Goal: Information Seeking & Learning: Learn about a topic

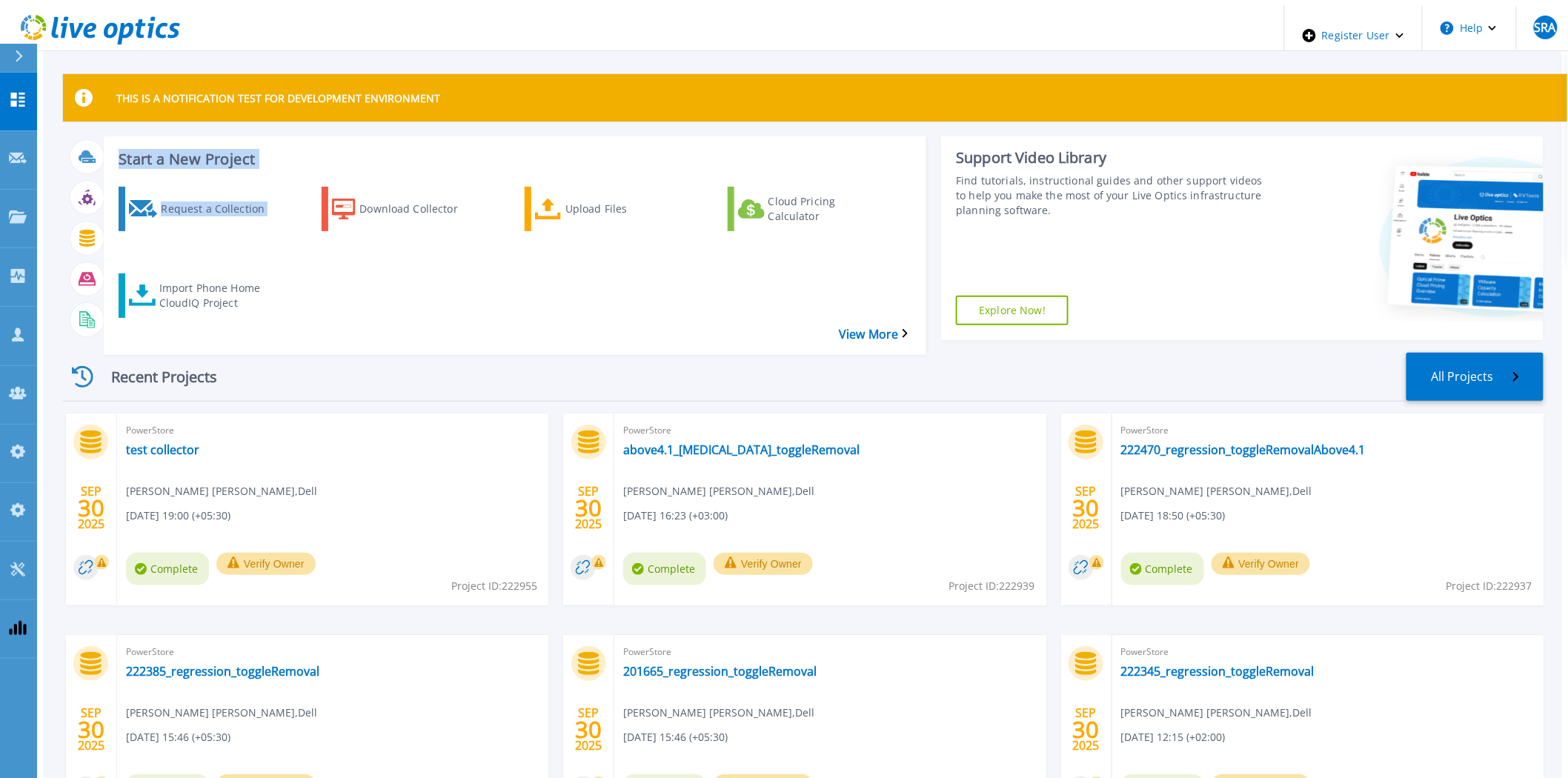
drag, startPoint x: 319, startPoint y: 269, endPoint x: 95, endPoint y: 137, distance: 260.0
click at [104, 137] on div "Start a New Project Request a Collection Download Collector Upload Files Cloud …" at bounding box center [515, 246] width 823 height 219
drag, startPoint x: 284, startPoint y: 279, endPoint x: 106, endPoint y: 139, distance: 226.5
click at [106, 139] on div "Start a New Project Request a Collection Download Collector Upload Files Cloud …" at bounding box center [515, 246] width 823 height 219
click at [469, 97] on div "THIS IS A NOTIFICATION TEST FOR DEVELOPMENT ENVIRONMENT" at bounding box center [815, 97] width 1505 height 47
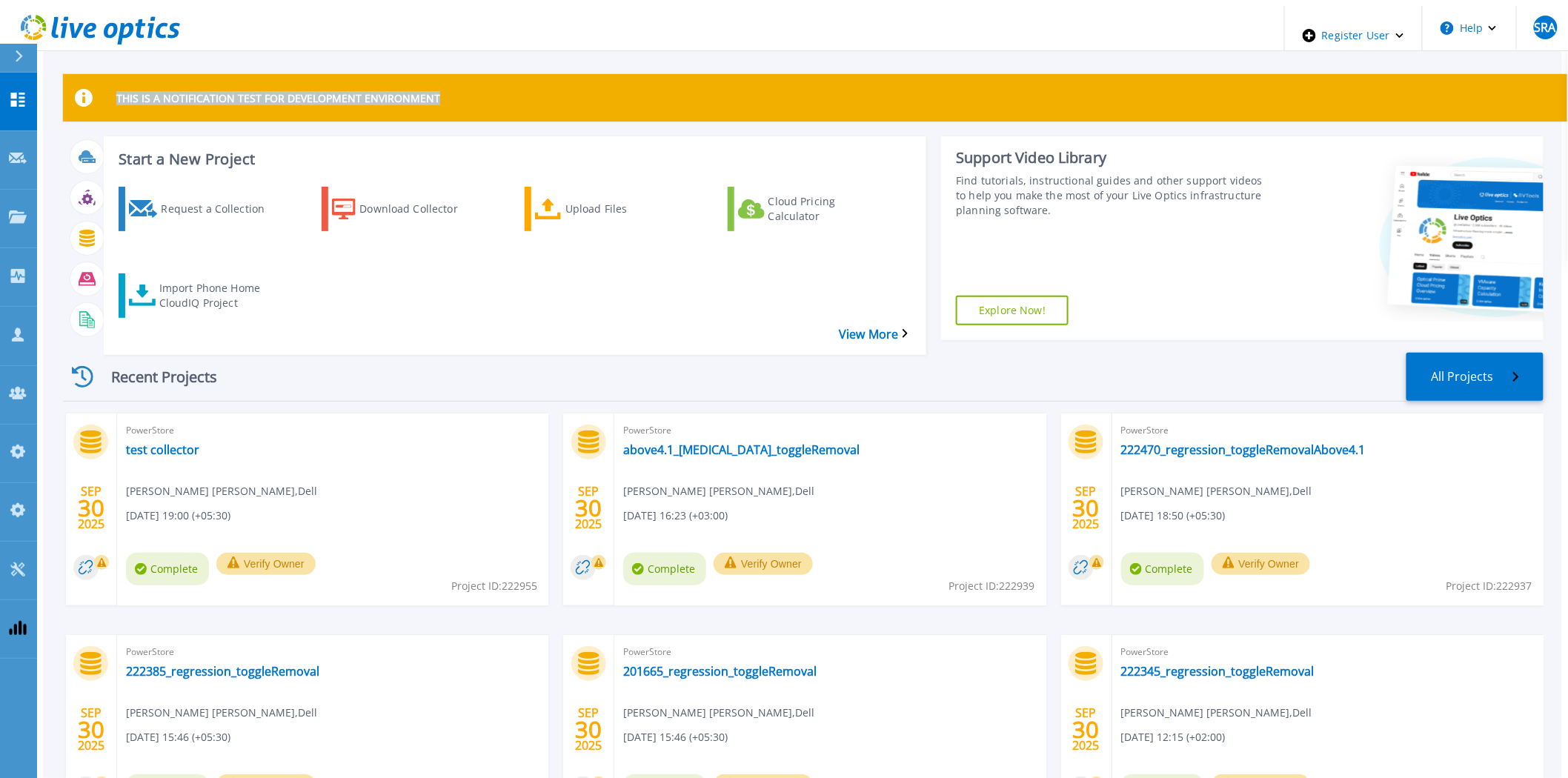
drag, startPoint x: 469, startPoint y: 97, endPoint x: 111, endPoint y: 87, distance: 358.1
click at [111, 87] on div "THIS IS A NOTIFICATION TEST FOR DEVELOPMENT ENVIRONMENT" at bounding box center [815, 97] width 1505 height 47
click at [116, 97] on p "THIS IS A NOTIFICATION TEST FOR DEVELOPMENT ENVIRONMENT" at bounding box center [278, 97] width 324 height 14
drag, startPoint x: 111, startPoint y: 97, endPoint x: 454, endPoint y: 92, distance: 343.0
click at [454, 92] on div "THIS IS A NOTIFICATION TEST FOR DEVELOPMENT ENVIRONMENT" at bounding box center [815, 97] width 1505 height 47
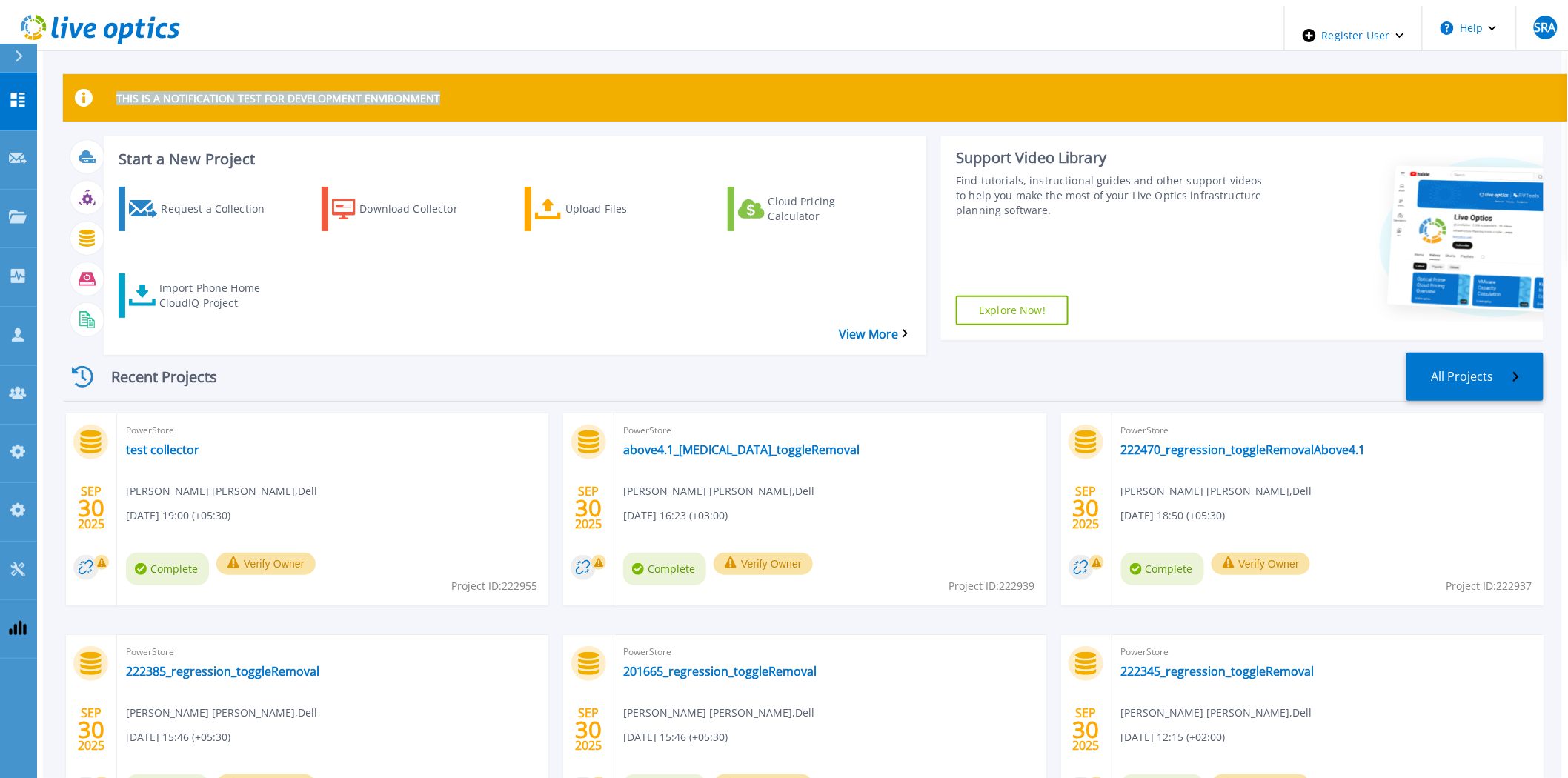
click at [454, 92] on div "THIS IS A NOTIFICATION TEST FOR DEVELOPMENT ENVIRONMENT" at bounding box center [815, 97] width 1505 height 47
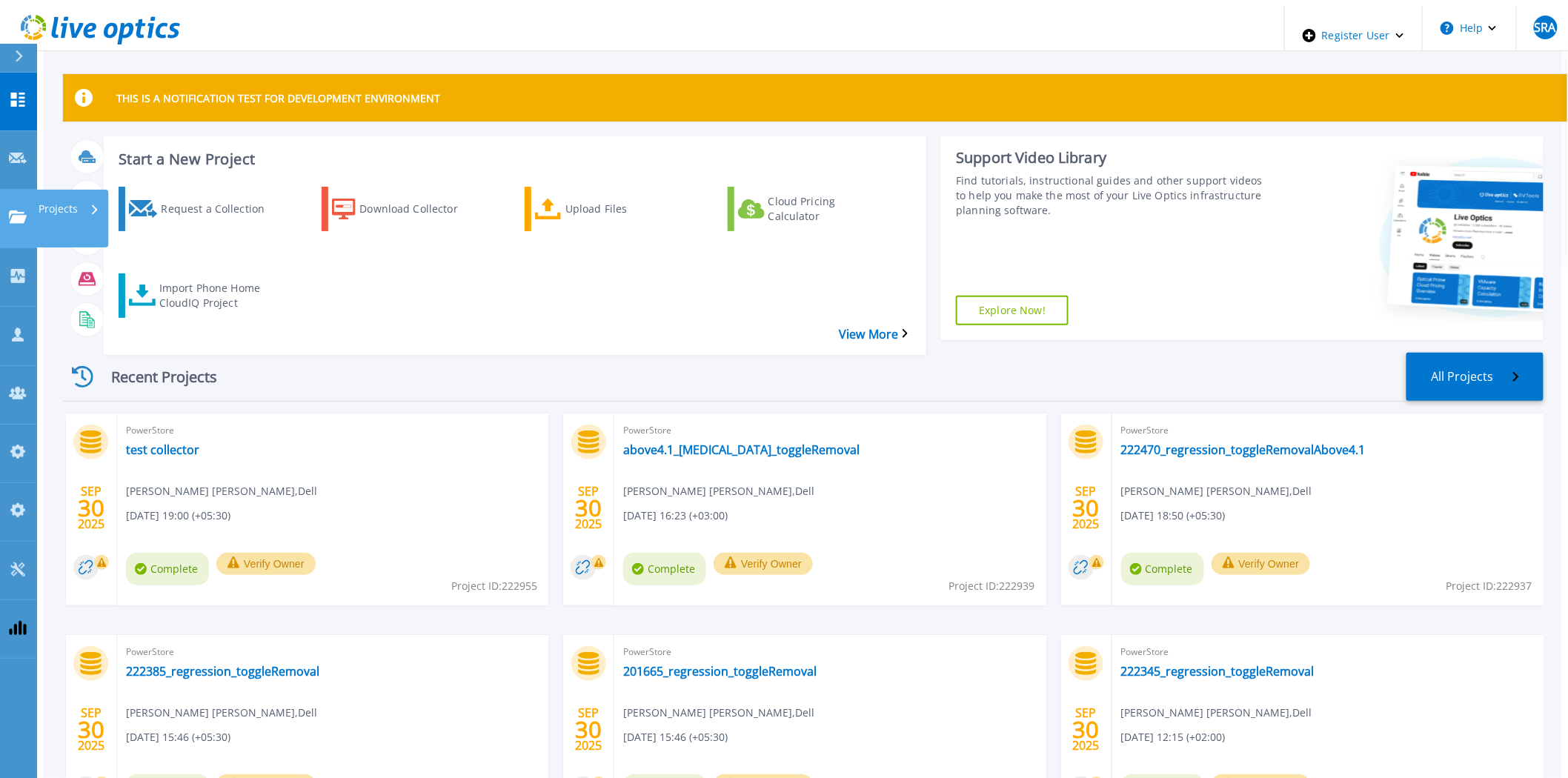
click at [20, 211] on icon at bounding box center [18, 217] width 18 height 13
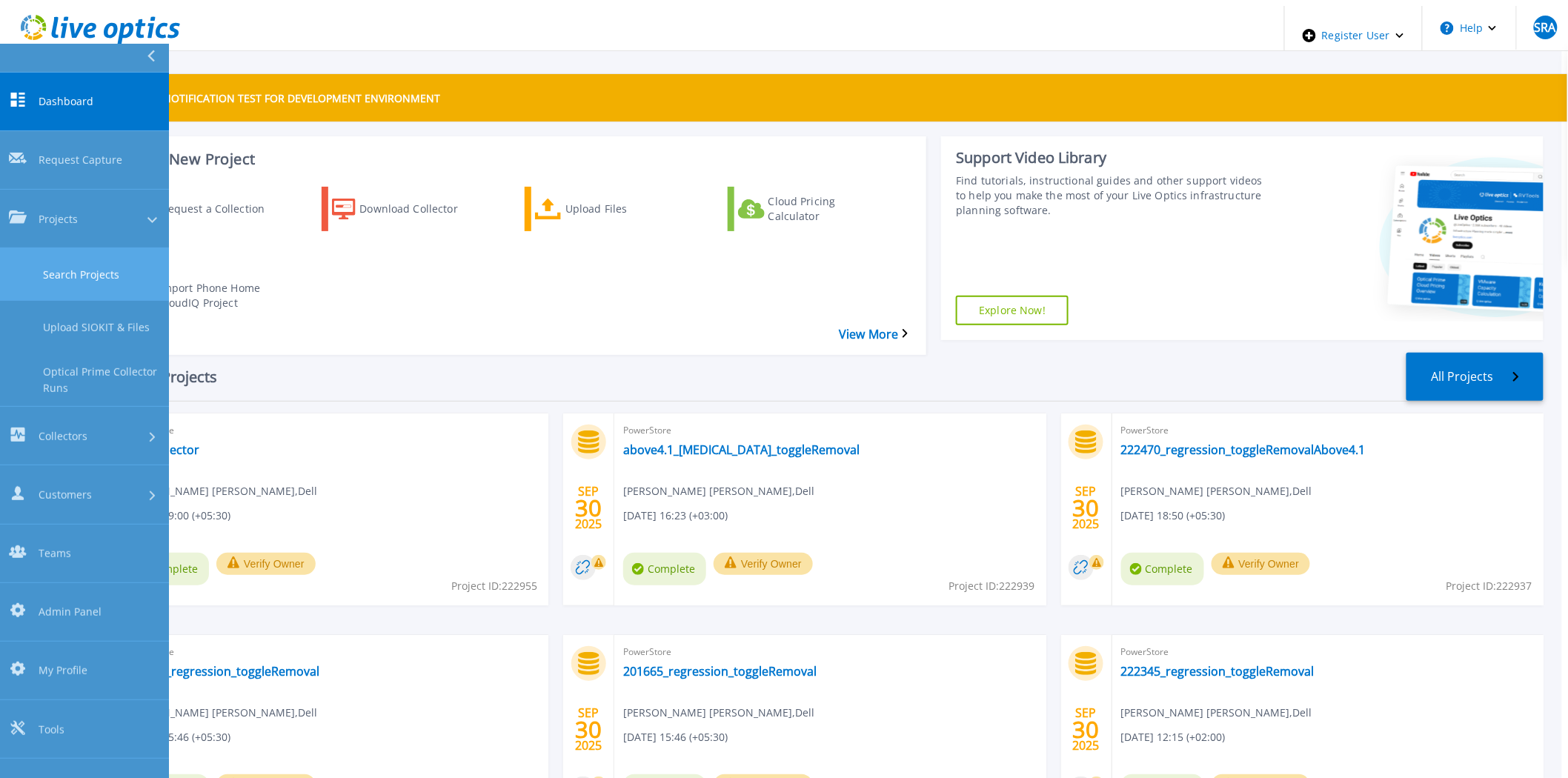
click at [53, 248] on link "Search Projects" at bounding box center [84, 274] width 169 height 53
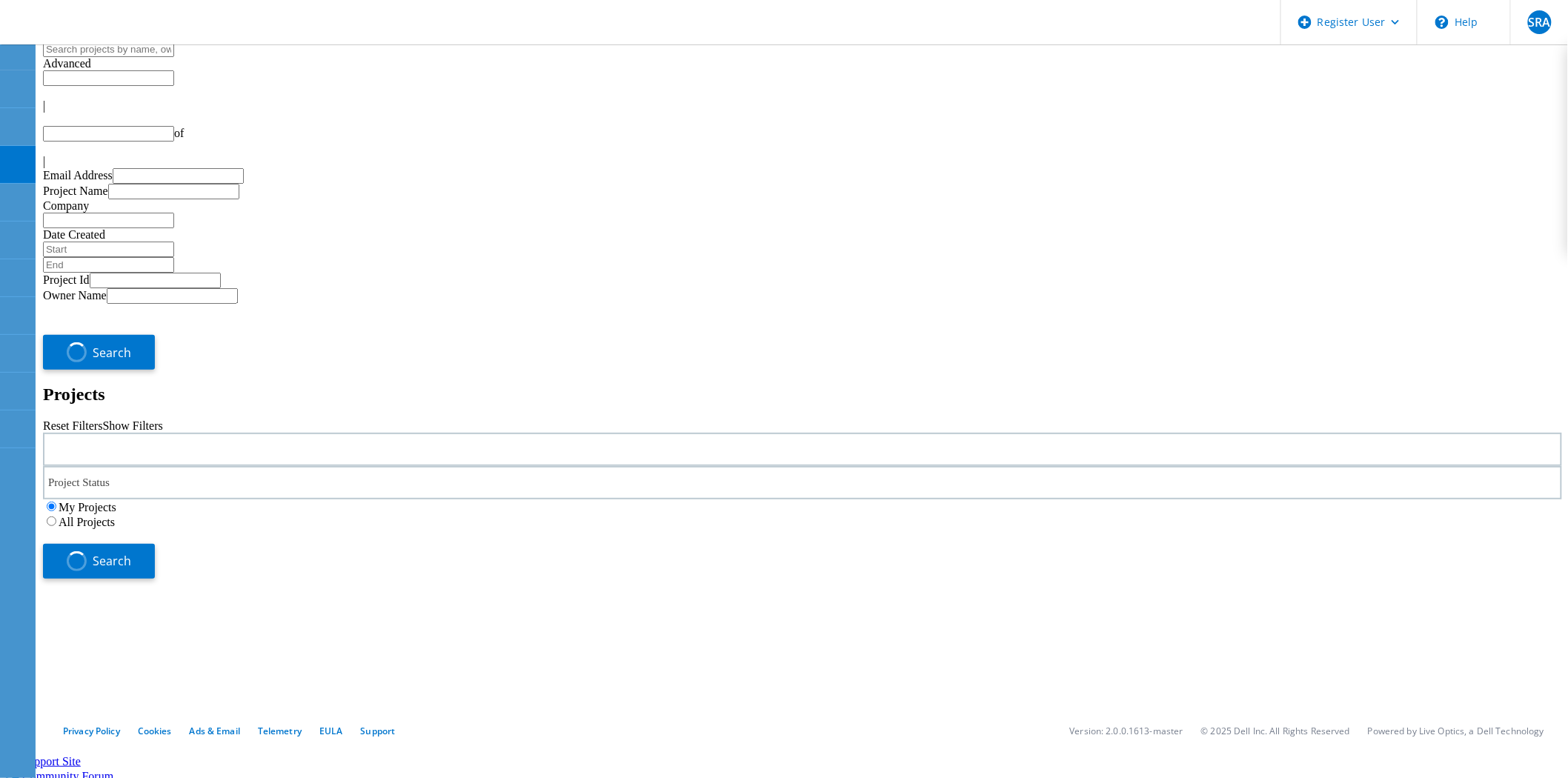
type input "1"
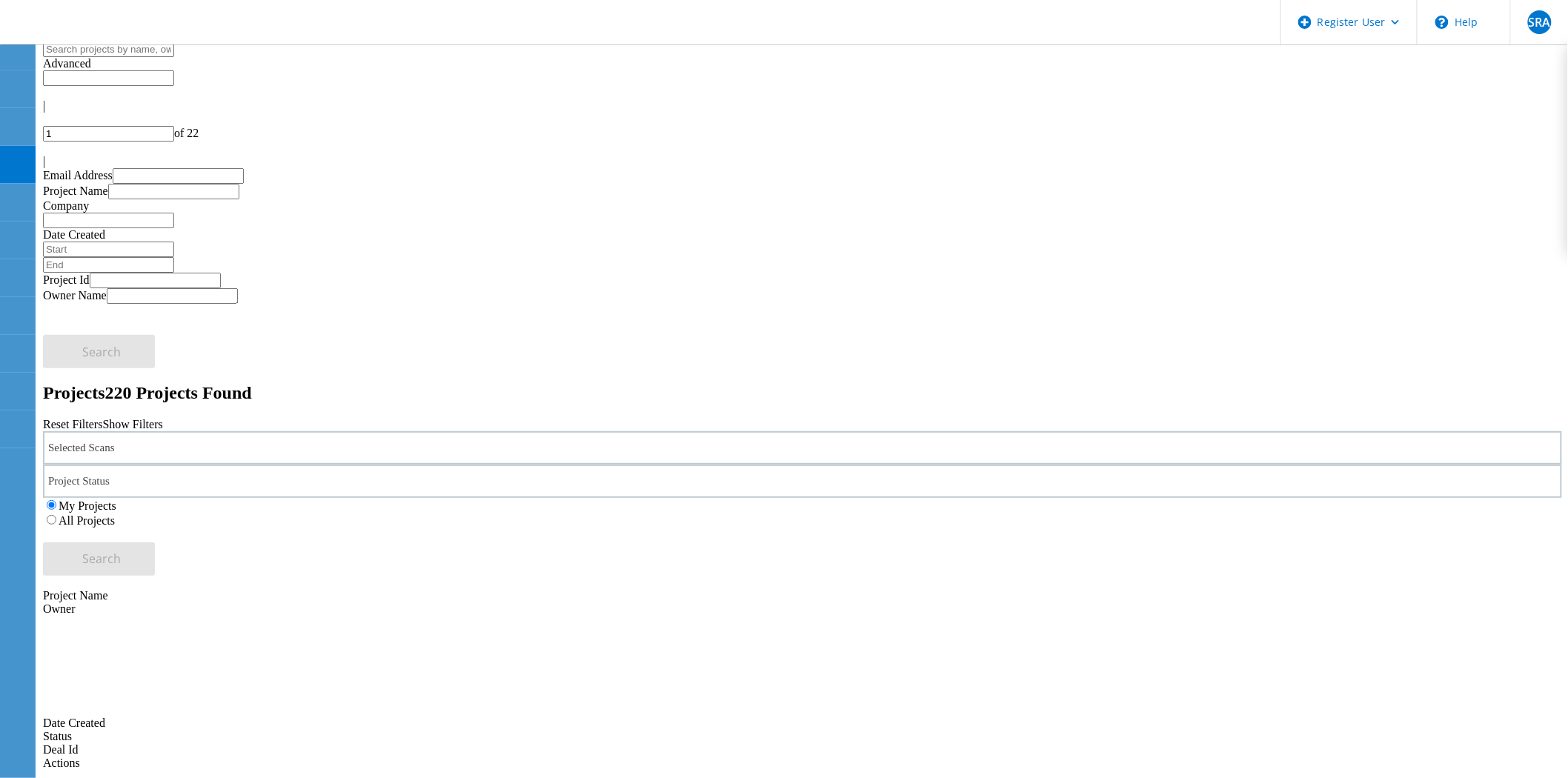
click at [214, 432] on div "Selected Scans" at bounding box center [802, 448] width 1520 height 33
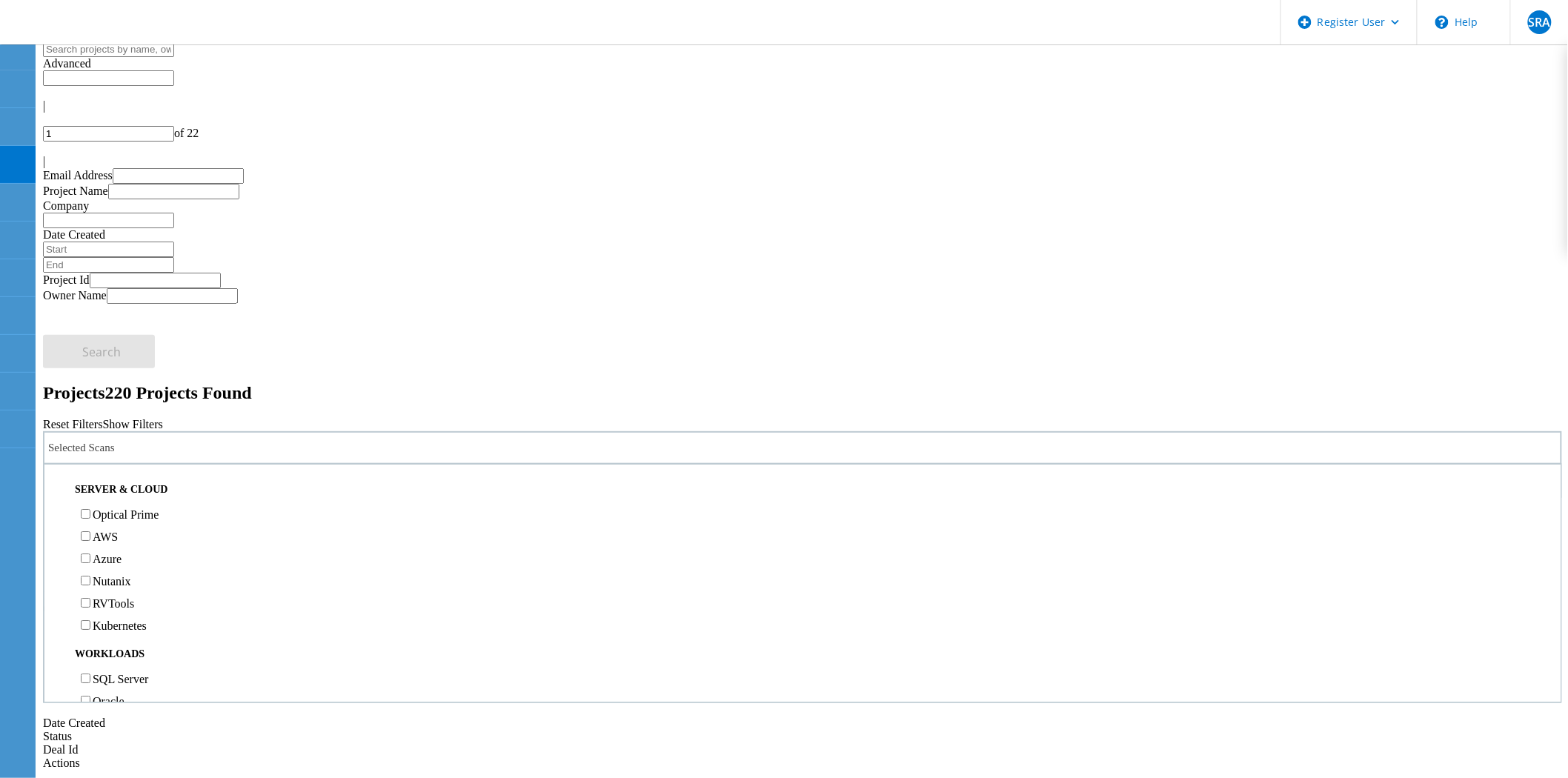
click at [145, 503] on div "Optical Prime" at bounding box center [802, 514] width 1501 height 22
click at [149, 509] on label "Optical Prime" at bounding box center [125, 515] width 66 height 13
click at [90, 509] on input "Optical Prime" at bounding box center [85, 513] width 9 height 9
click at [155, 542] on button "Search" at bounding box center [98, 559] width 112 height 33
click at [771, 465] on div "Project Status" at bounding box center [802, 482] width 1520 height 33
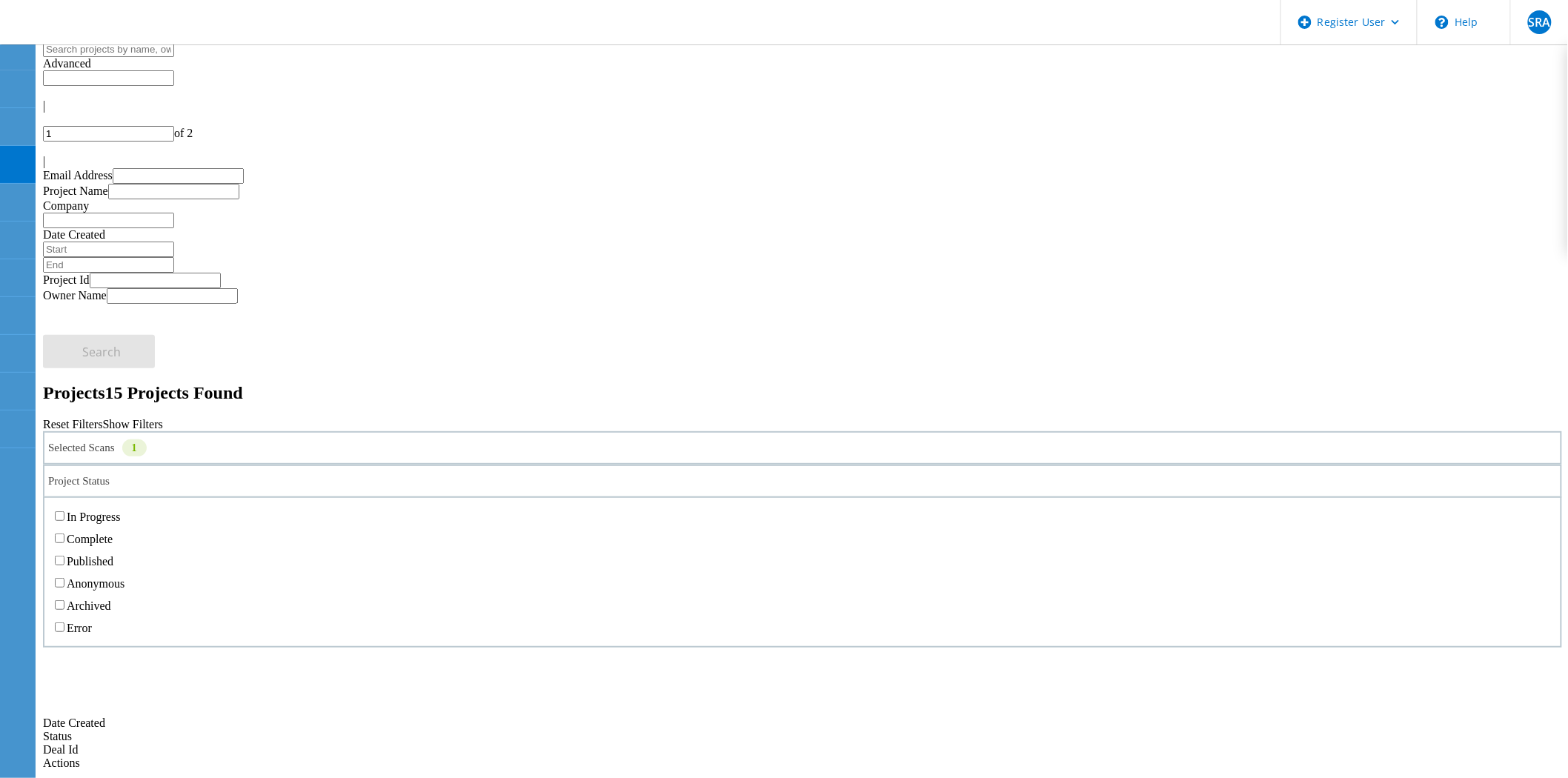
click at [112, 533] on label "Complete" at bounding box center [89, 539] width 45 height 13
click at [64, 534] on input "Complete" at bounding box center [59, 538] width 9 height 9
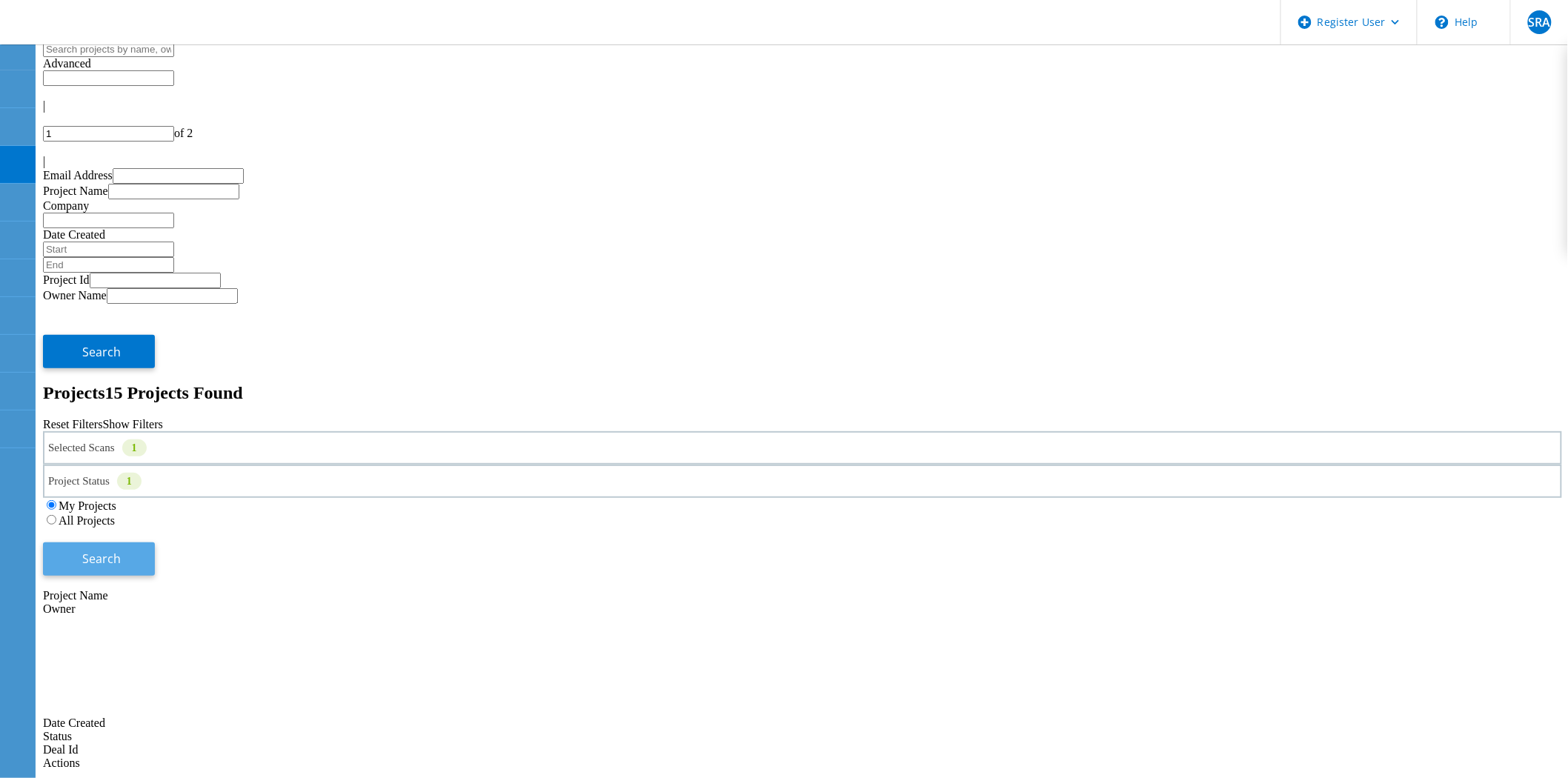
click at [122, 551] on span "Search" at bounding box center [102, 559] width 39 height 17
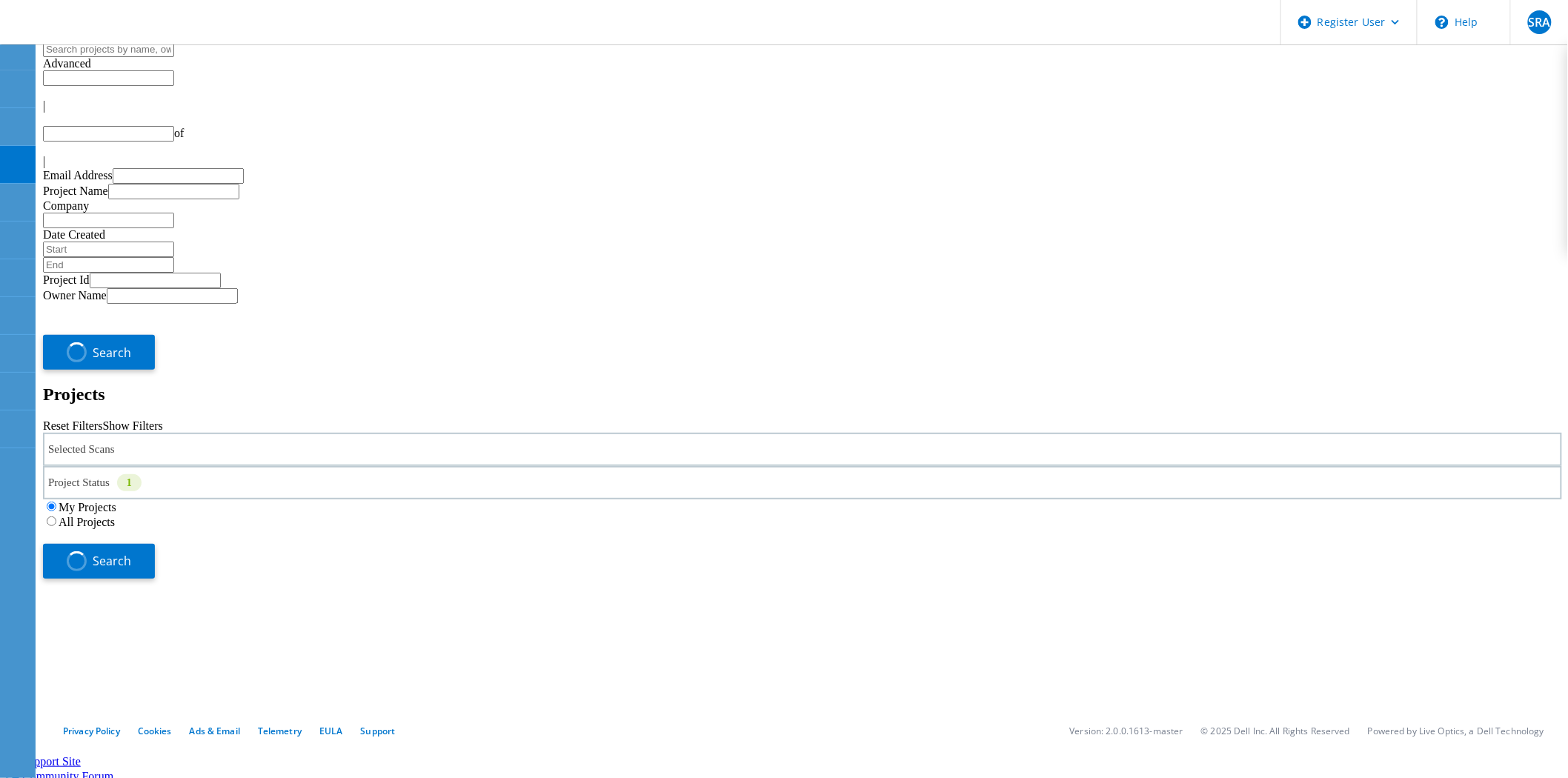
type input "1"
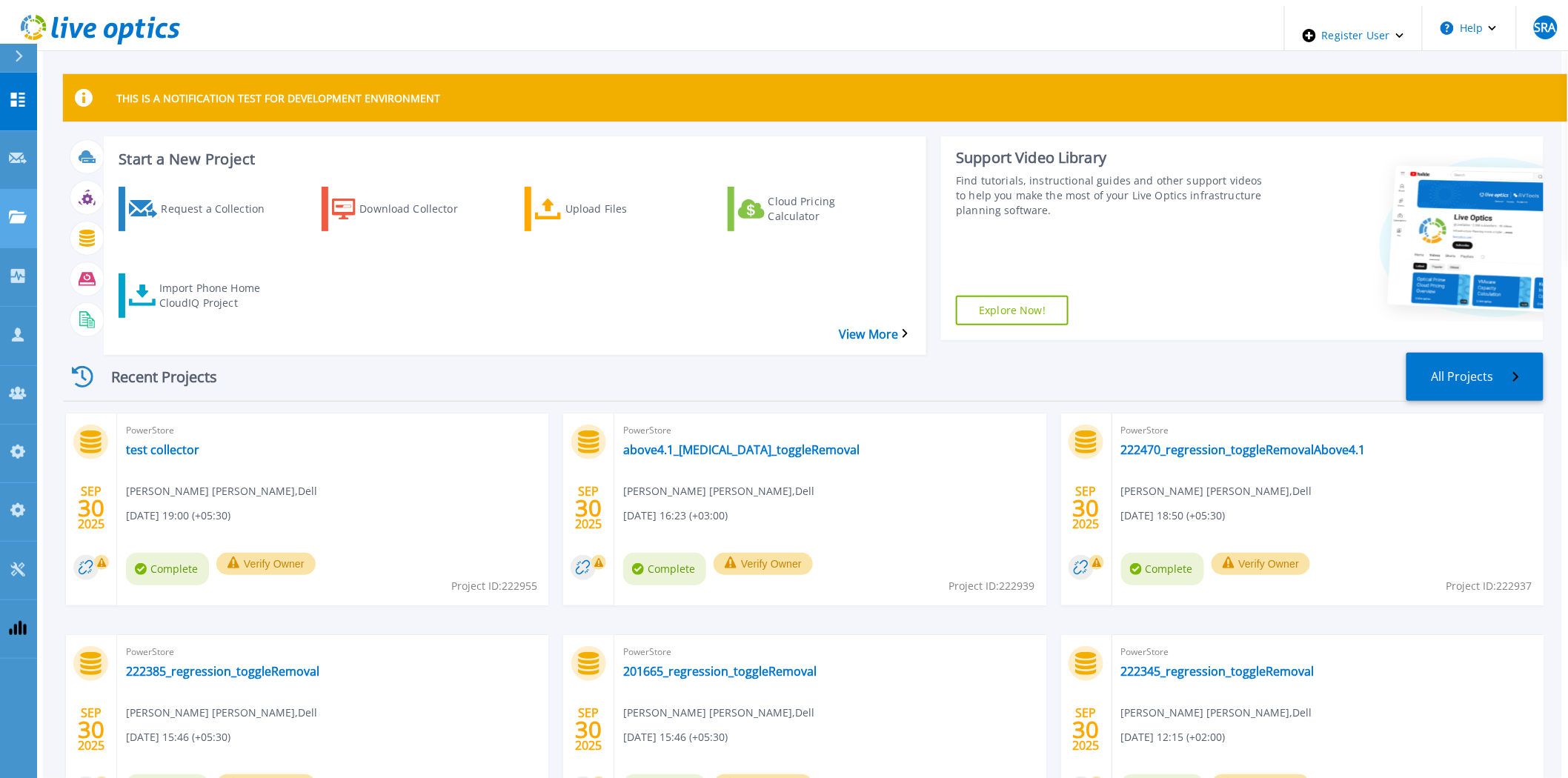
click at [27, 211] on div "Projects" at bounding box center [44, 218] width 69 height 16
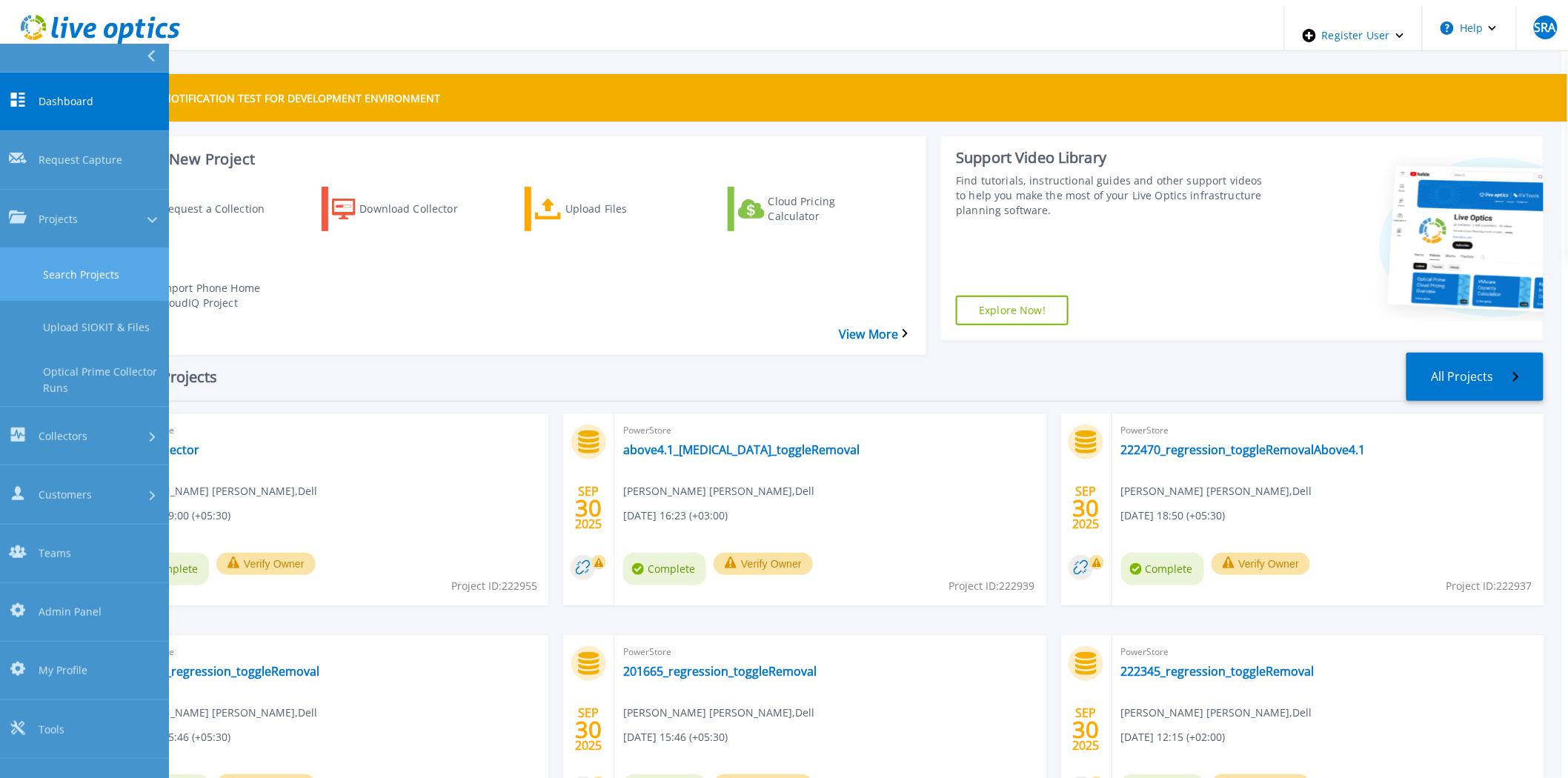
click at [102, 248] on link "Search Projects" at bounding box center [84, 274] width 169 height 53
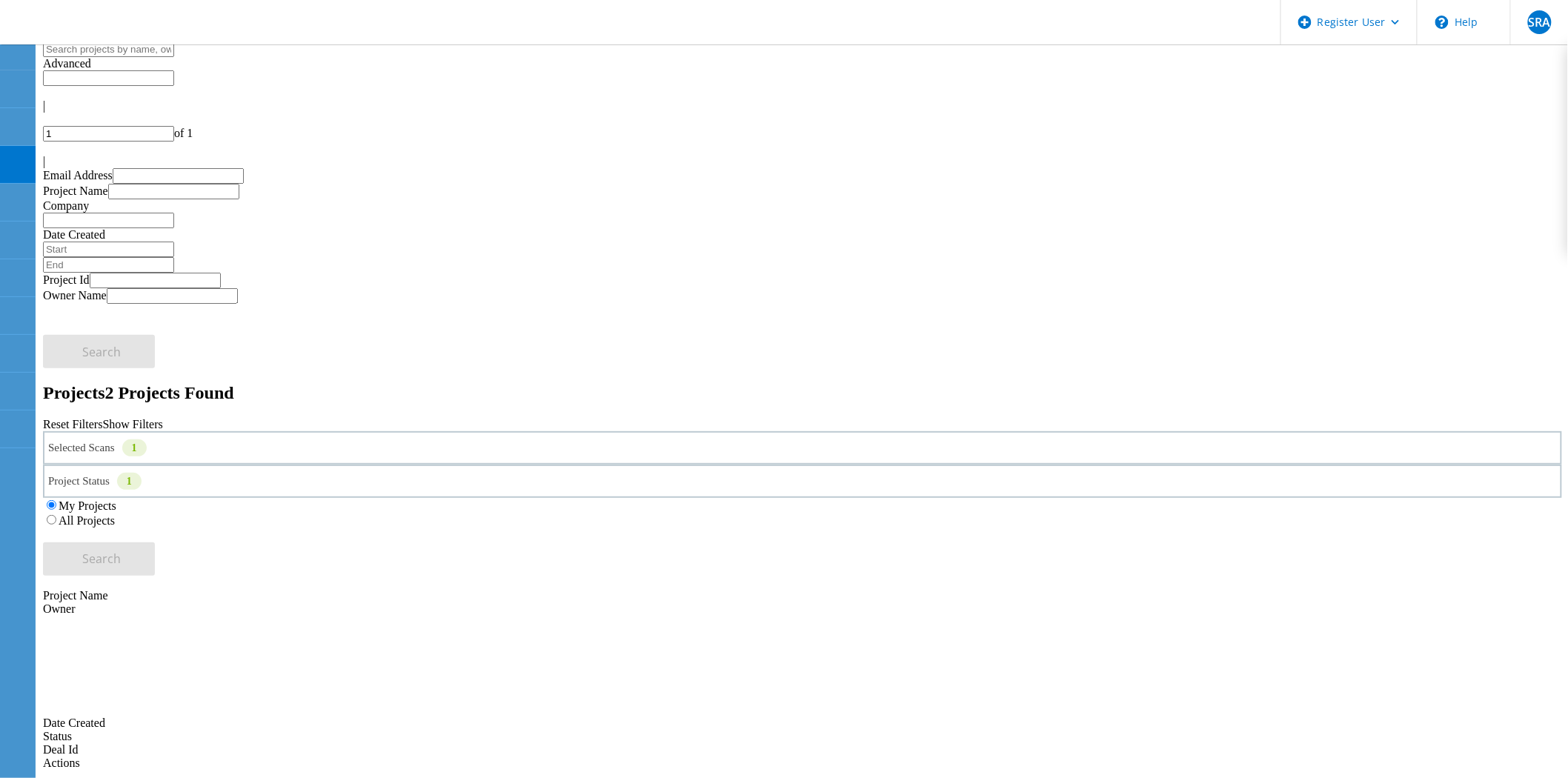
click at [115, 514] on label "All Projects" at bounding box center [86, 521] width 57 height 13
click at [57, 515] on input "All Projects" at bounding box center [51, 520] width 9 height 9
click at [155, 542] on button "Search" at bounding box center [98, 559] width 112 height 33
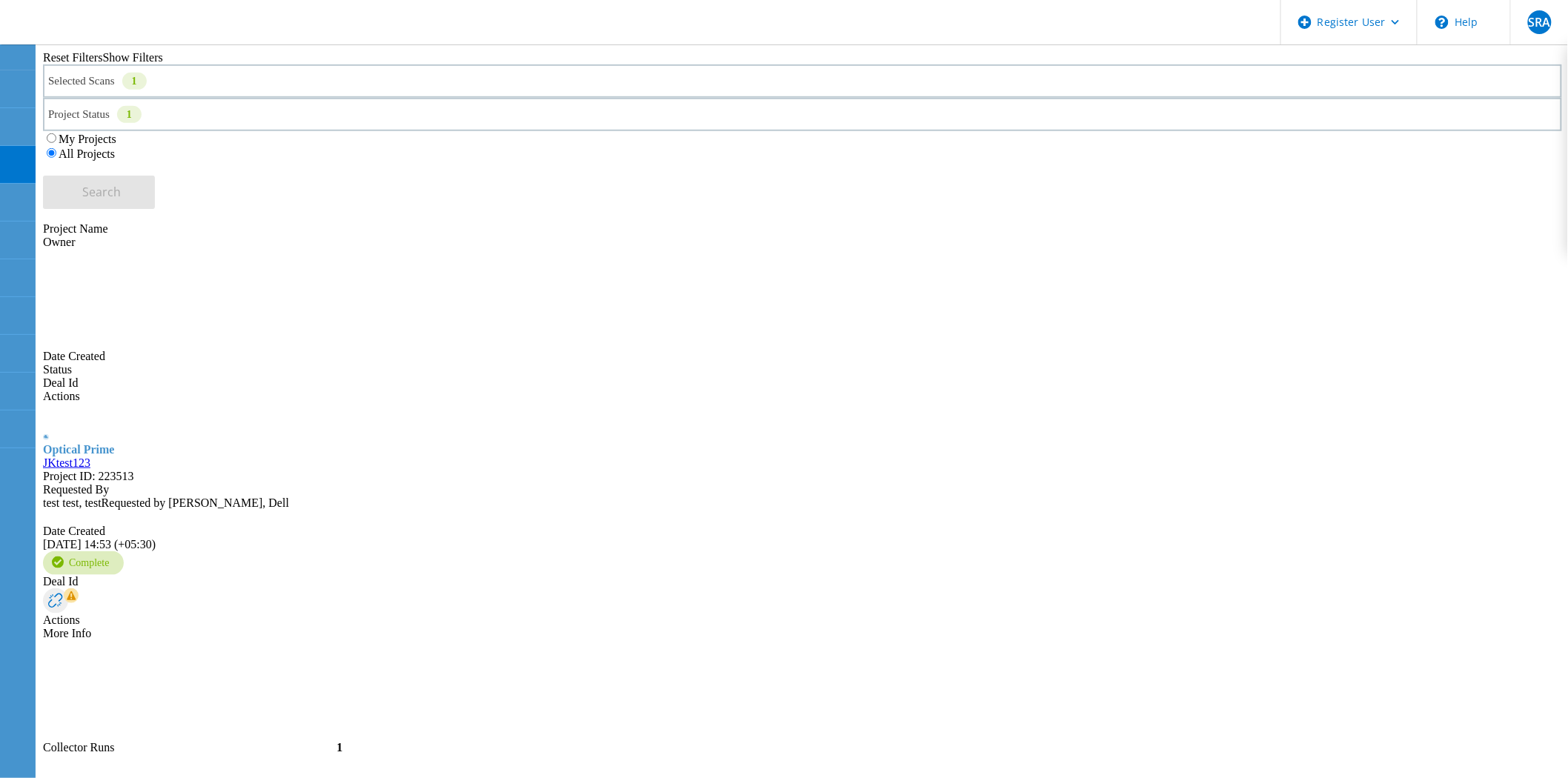
scroll to position [498, 0]
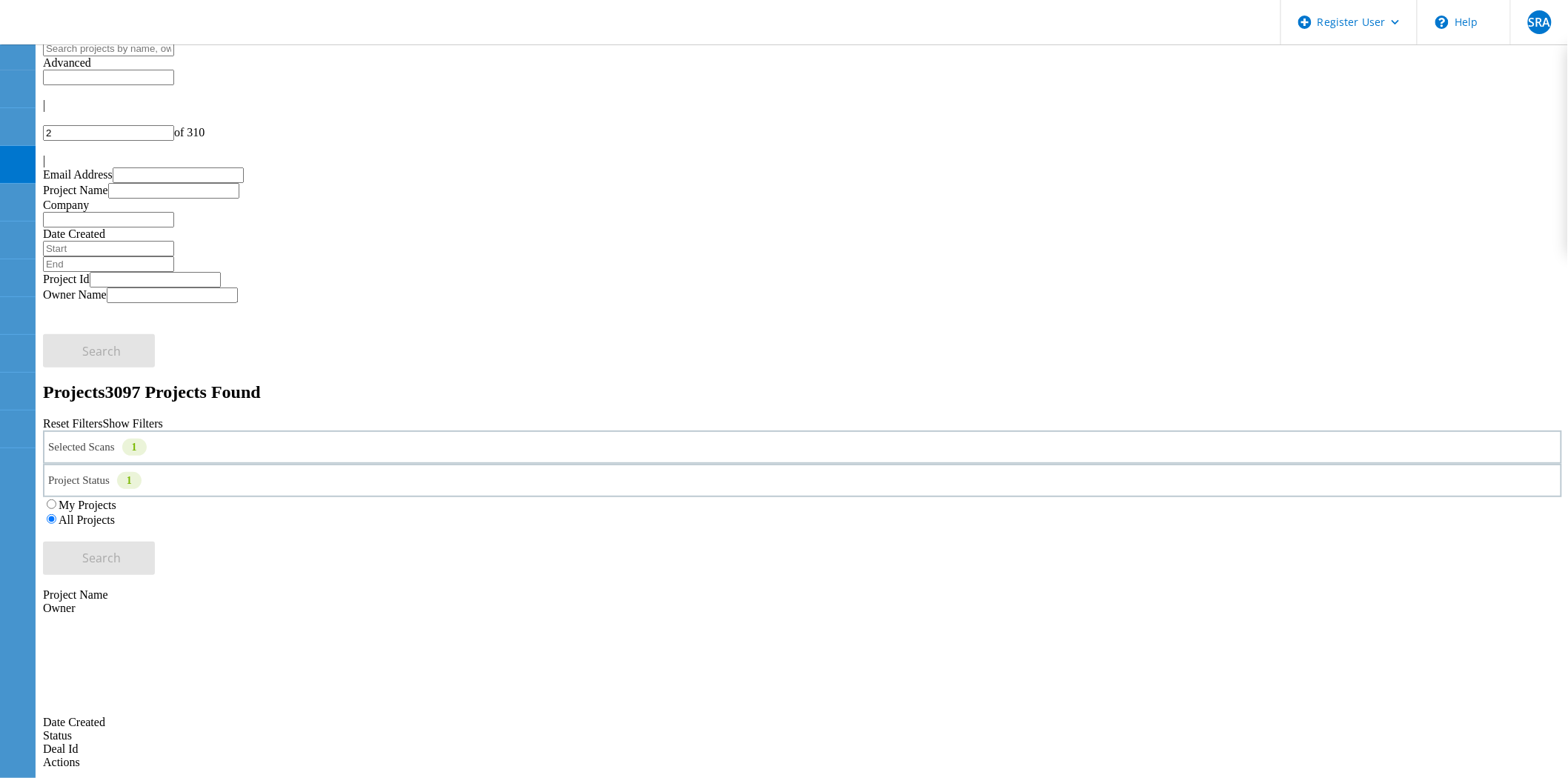
scroll to position [0, 0]
click at [1527, 141] on div at bounding box center [802, 148] width 1520 height 13
click at [1516, 141] on div at bounding box center [802, 148] width 1520 height 13
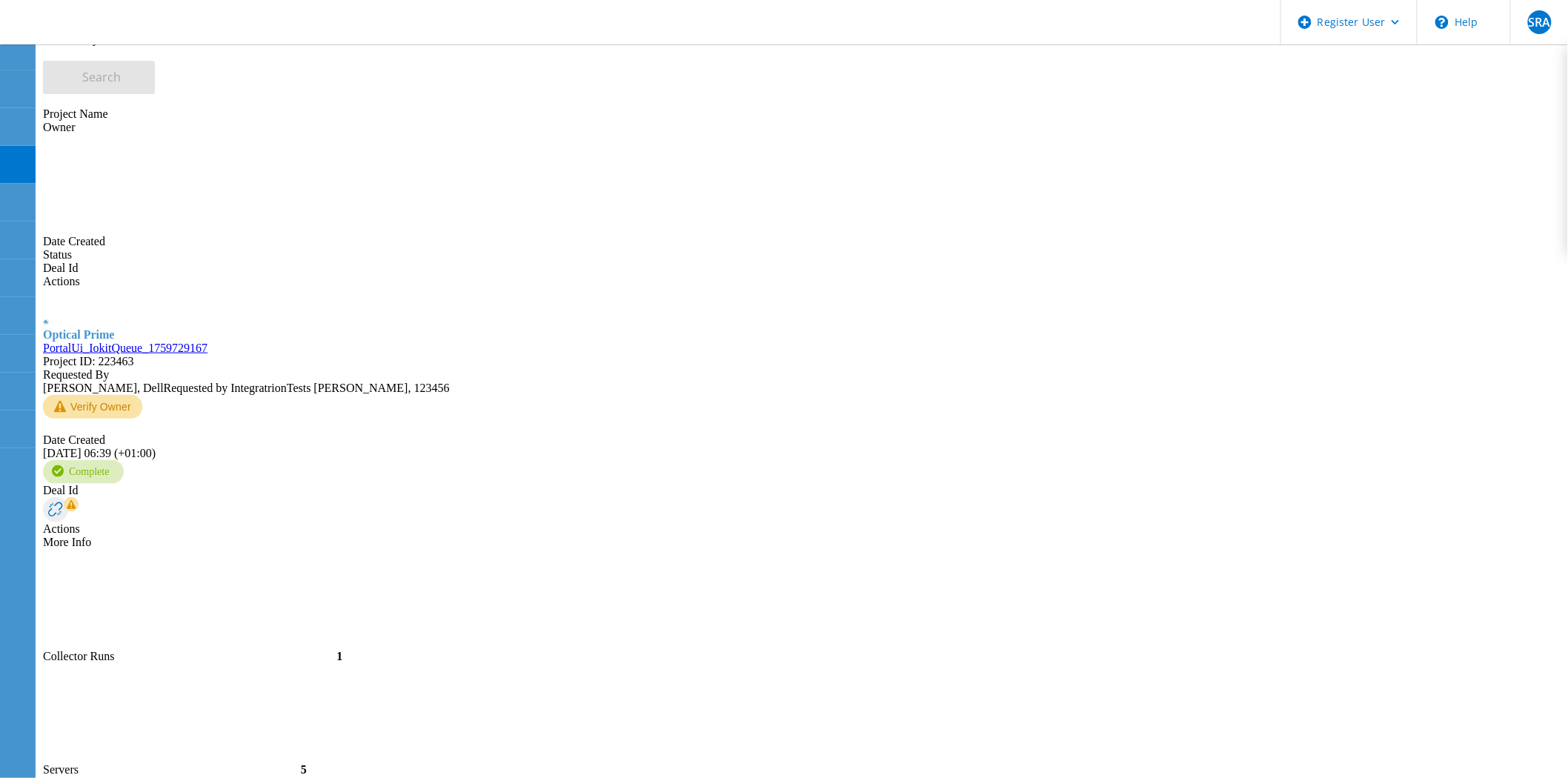
scroll to position [542, 0]
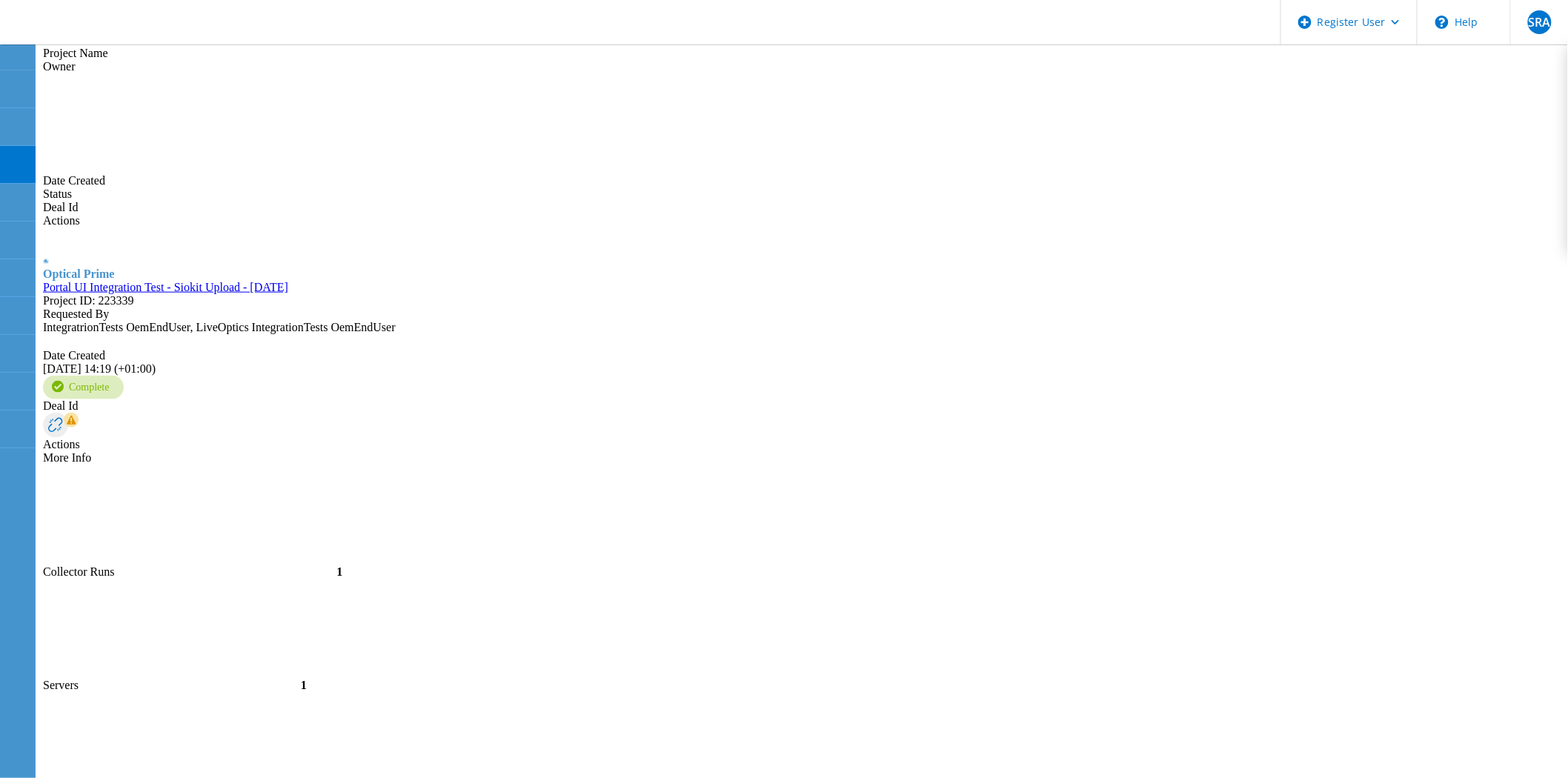
type input "6"
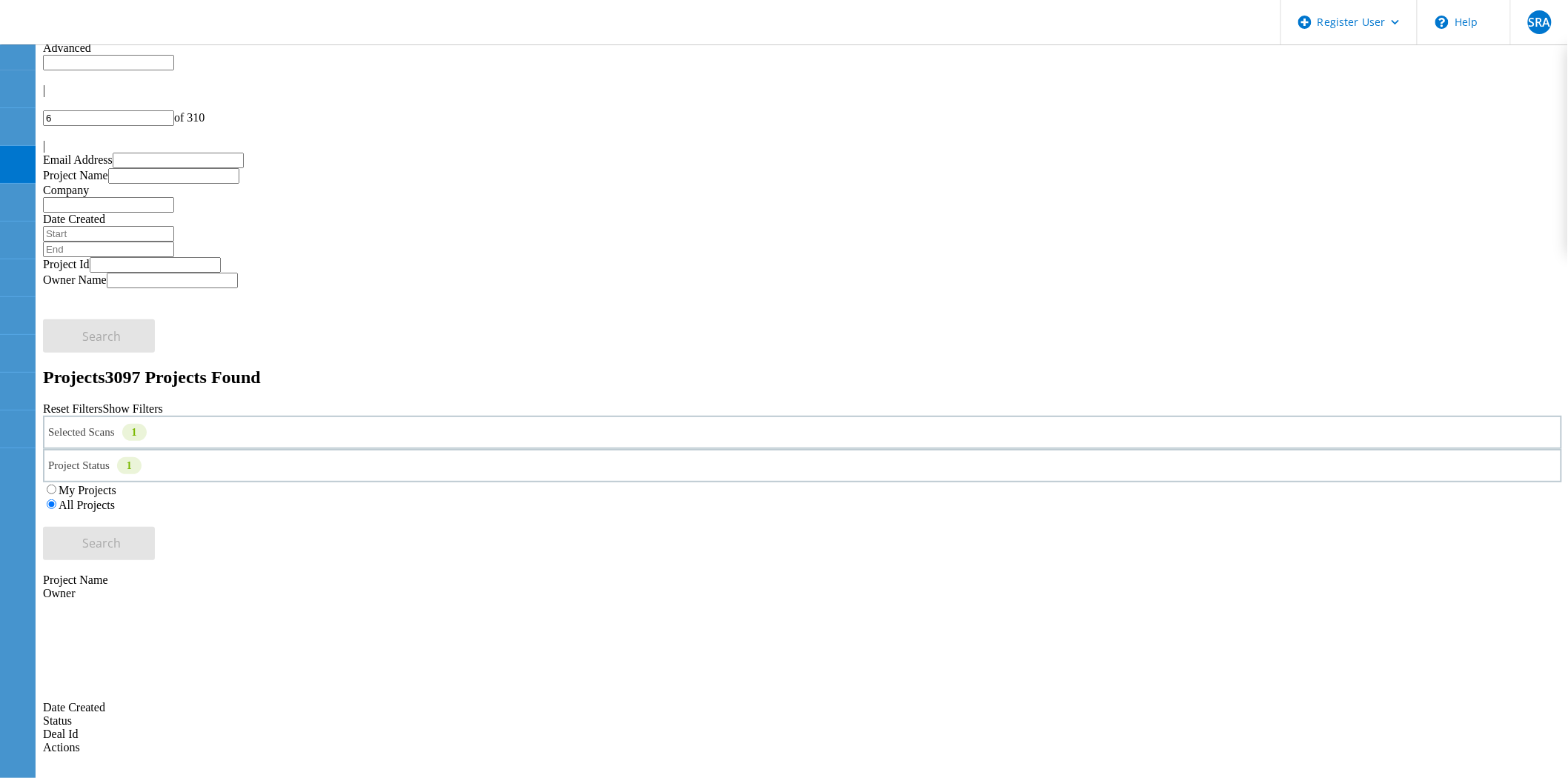
scroll to position [0, 0]
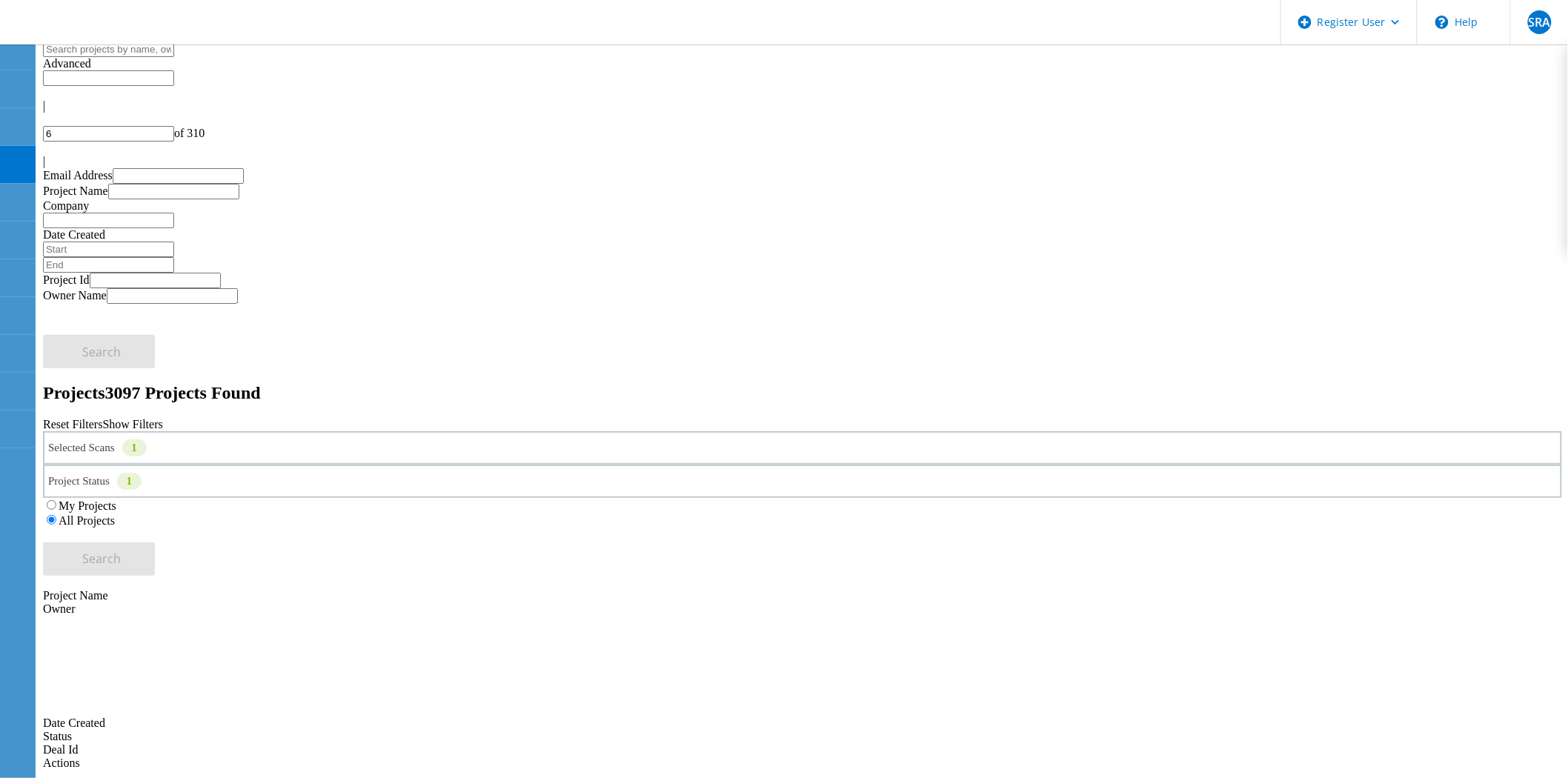
drag, startPoint x: 327, startPoint y: 286, endPoint x: 295, endPoint y: 296, distance: 33.5
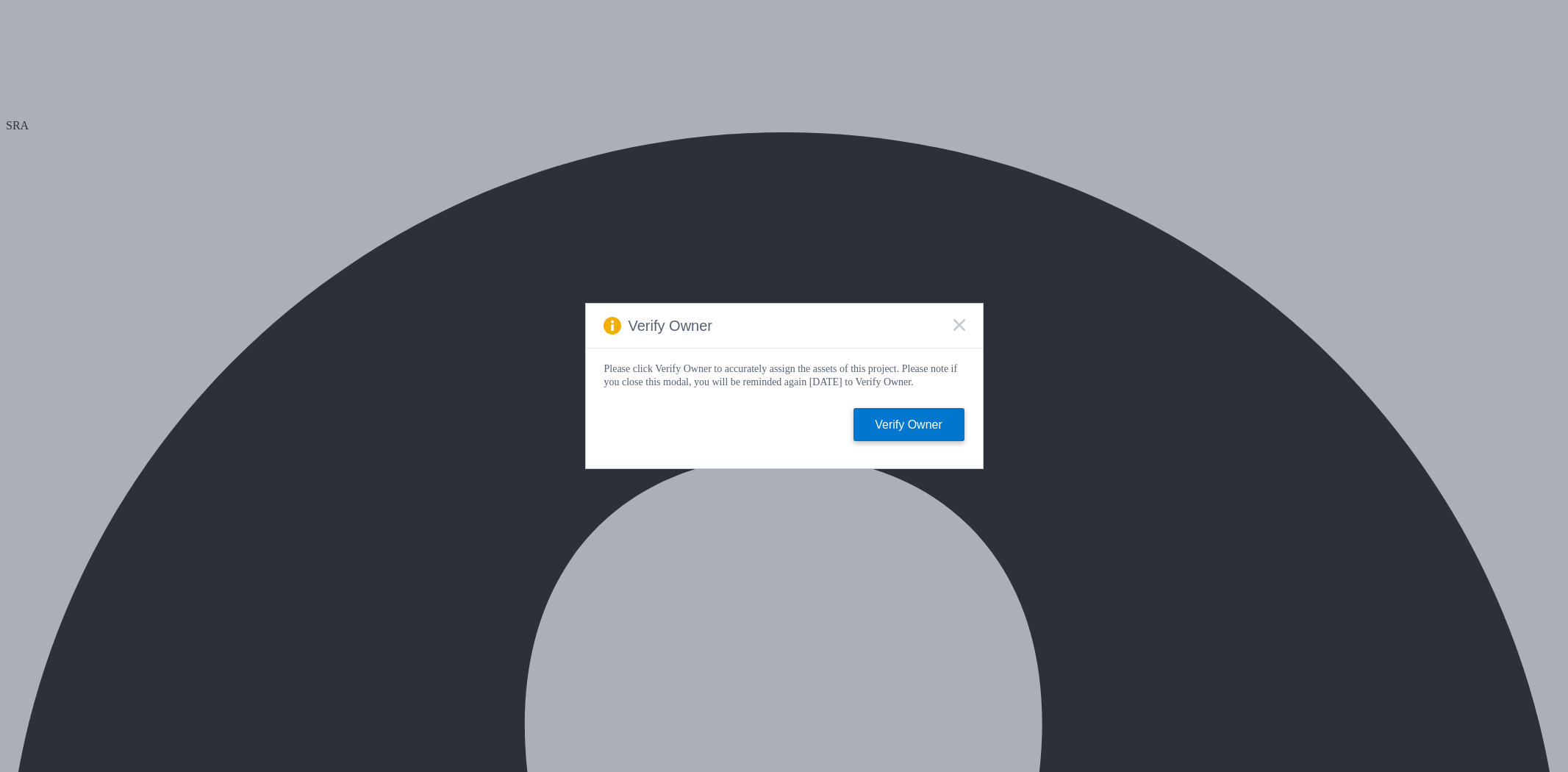
select select "USD"
click at [954, 312] on div "Verify Owner" at bounding box center [784, 326] width 397 height 45
click at [950, 319] on div "Verify Owner" at bounding box center [784, 326] width 397 height 45
click at [952, 319] on div "Verify Owner" at bounding box center [784, 326] width 397 height 45
click at [961, 319] on rect at bounding box center [959, 325] width 13 height 13
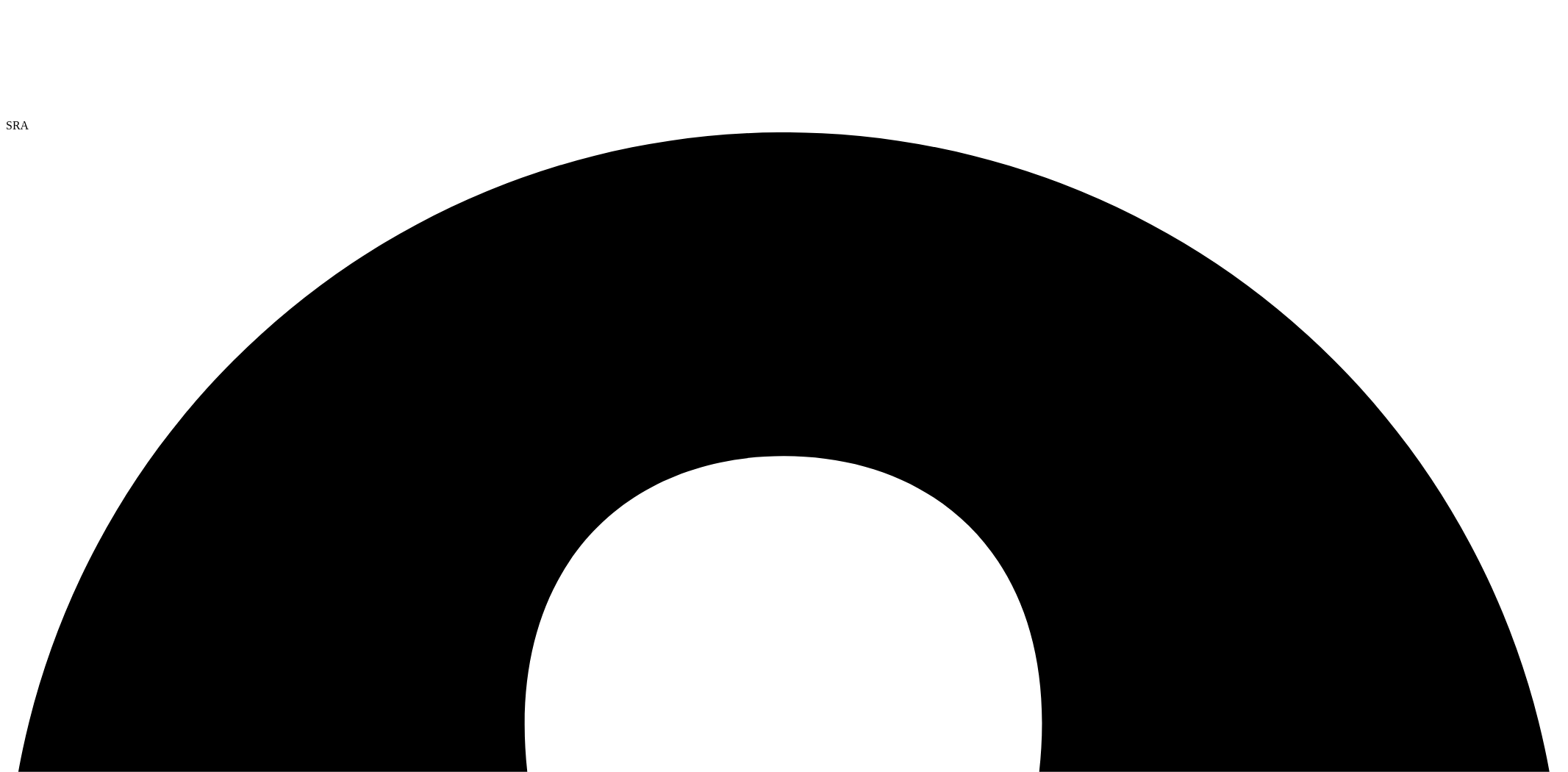
radio input "true"
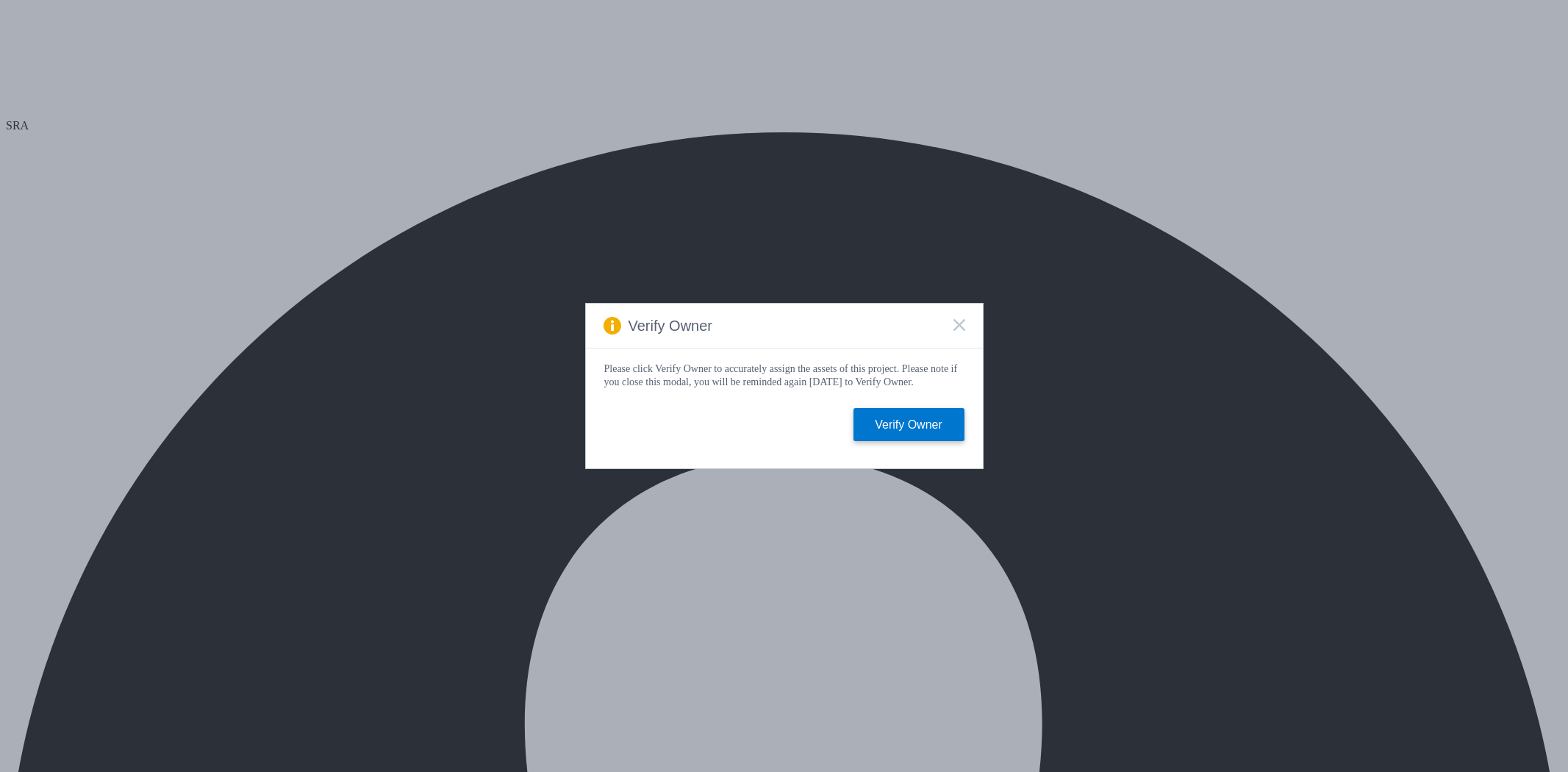
select select "USD"
